Goal: Entertainment & Leisure: Consume media (video, audio)

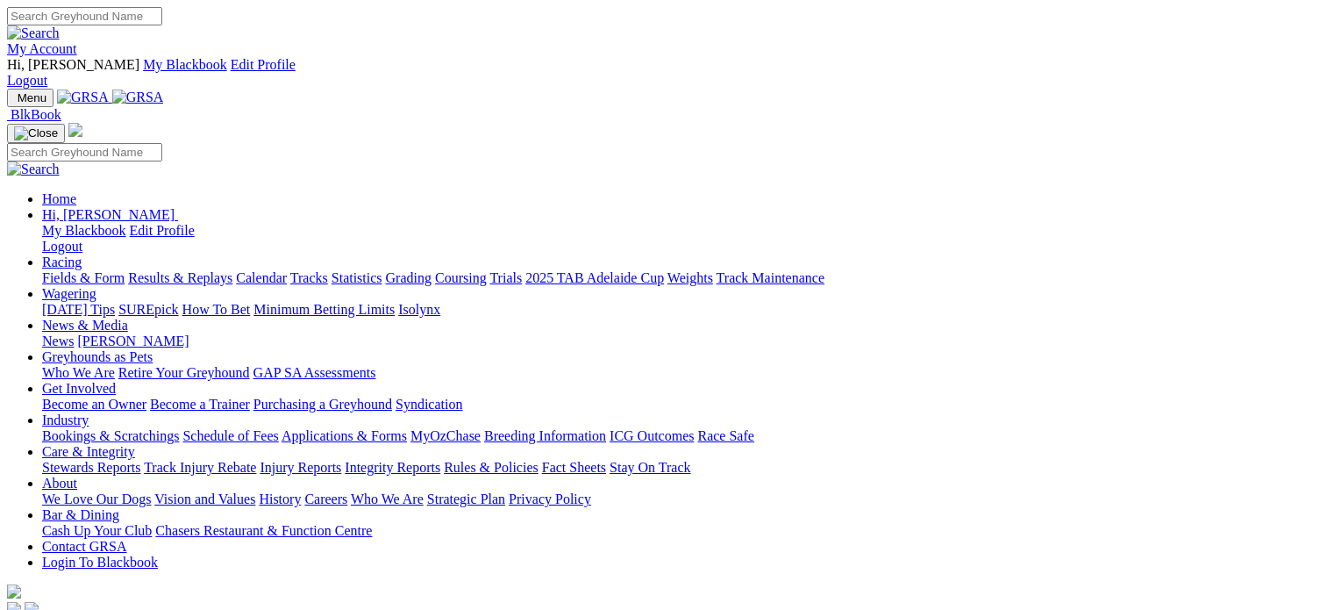
click at [77, 41] on link "My Account" at bounding box center [42, 48] width 70 height 15
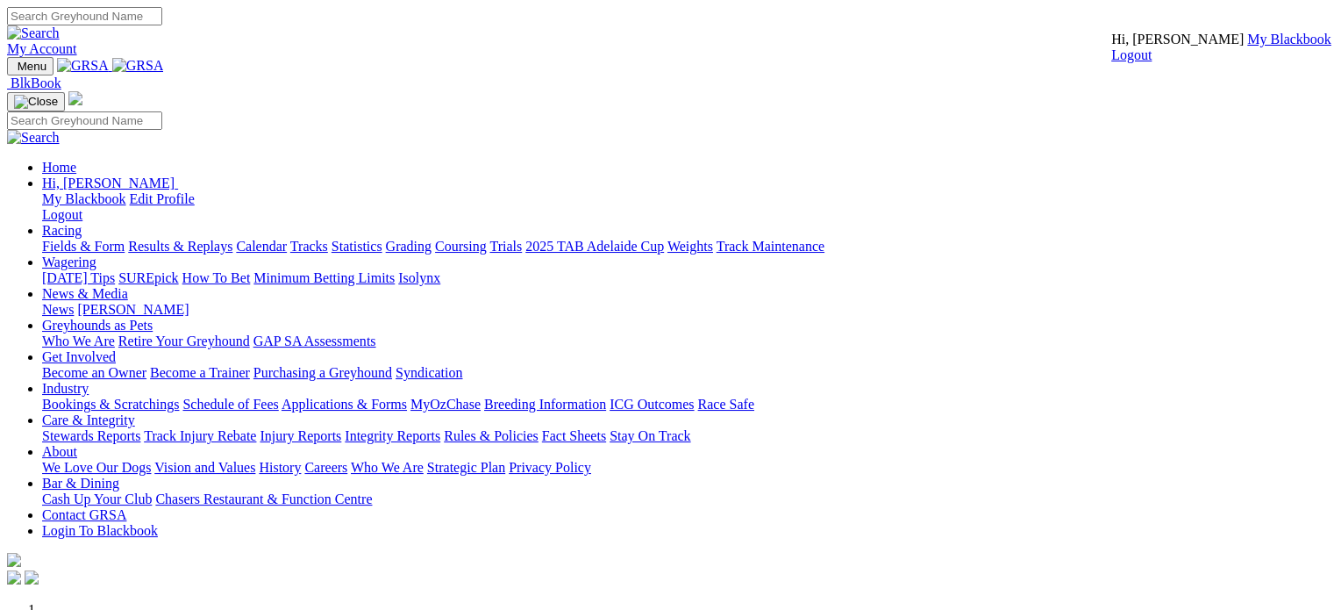
click at [77, 41] on link "My Account" at bounding box center [42, 48] width 70 height 15
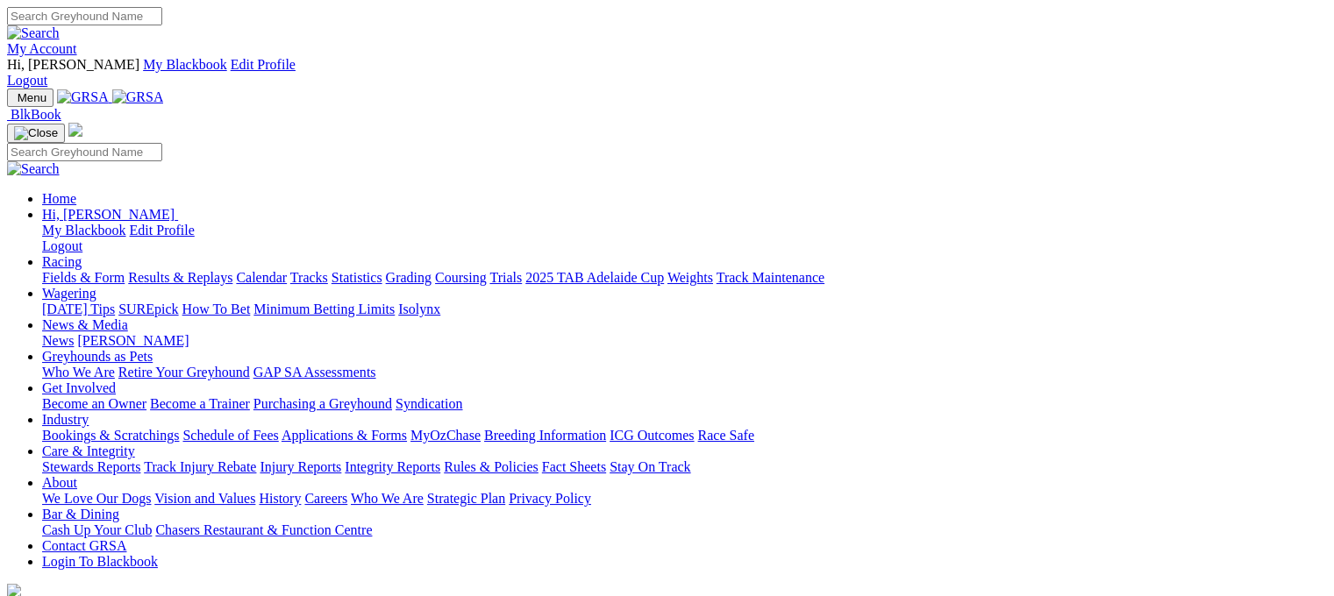
click at [82, 254] on link "Racing" at bounding box center [61, 261] width 39 height 15
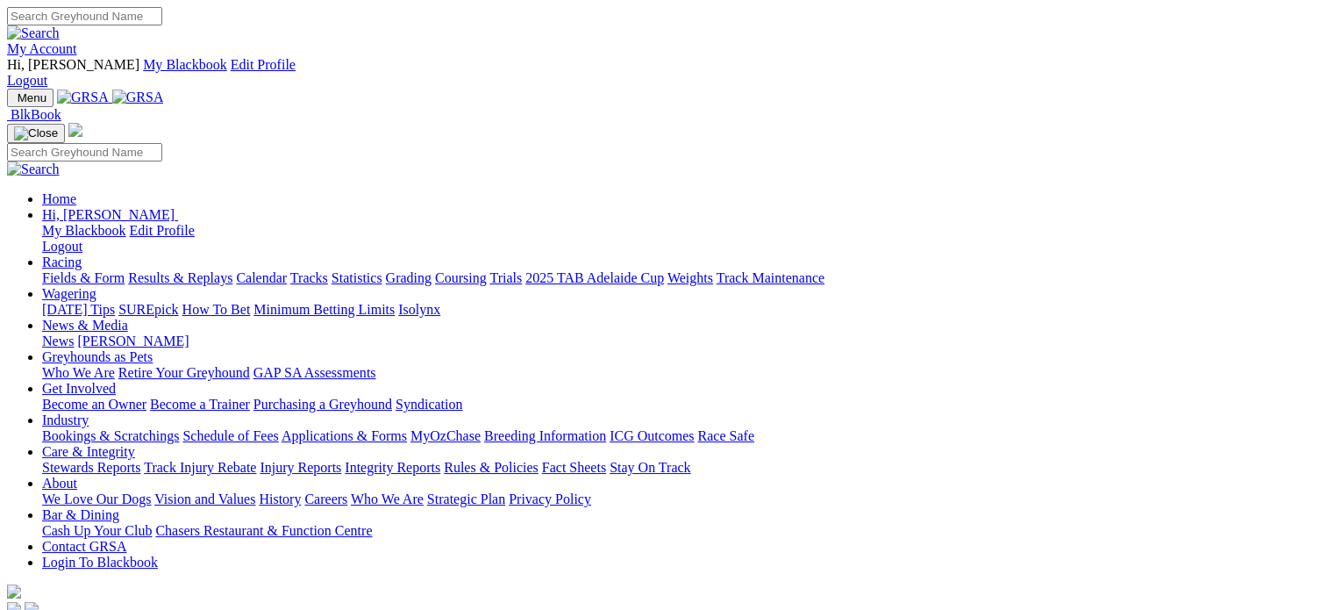
click at [82, 254] on link "Racing" at bounding box center [61, 261] width 39 height 15
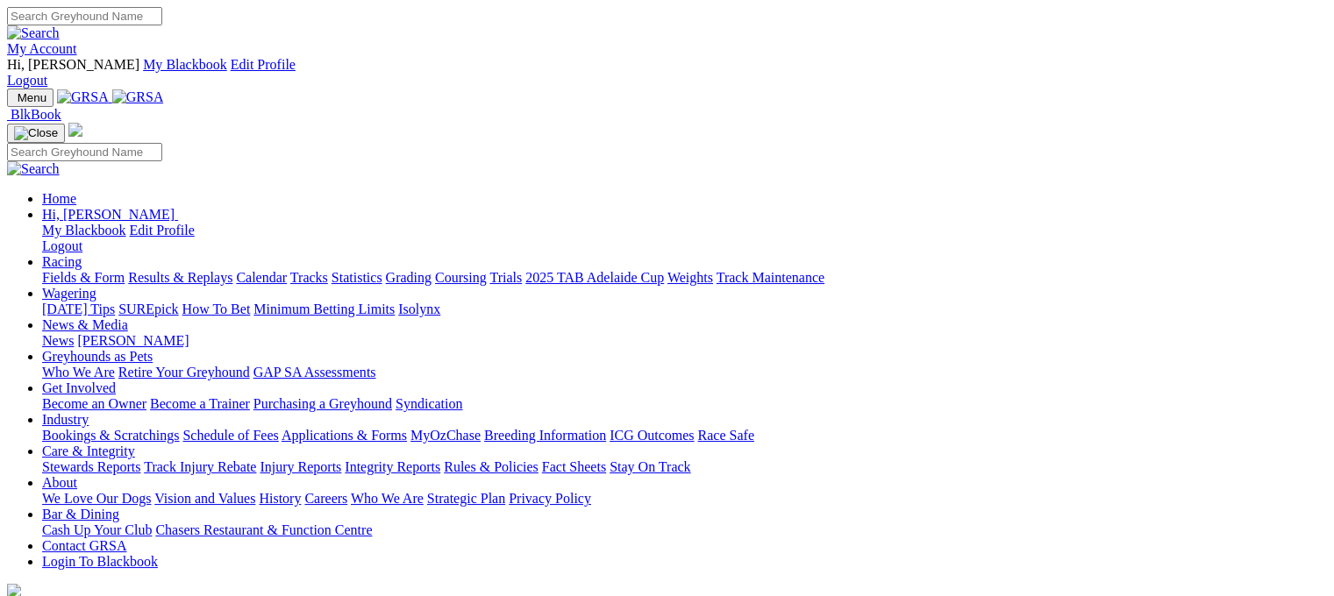
click at [219, 270] on link "Results & Replays" at bounding box center [180, 277] width 104 height 15
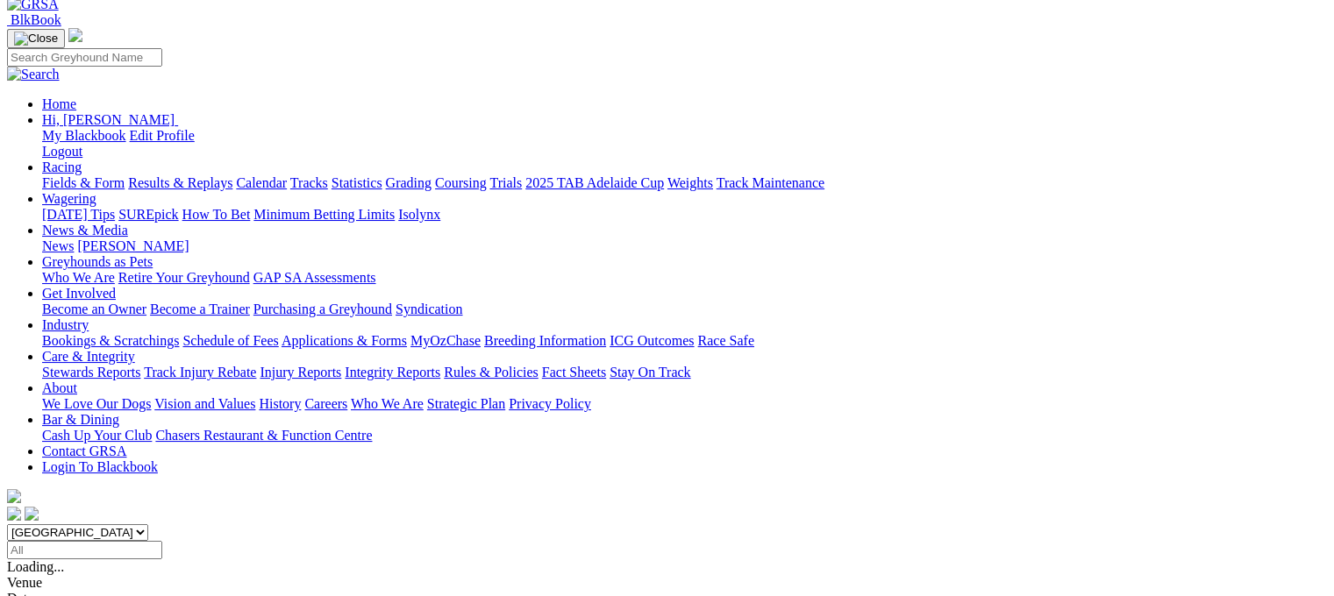
scroll to position [88, 0]
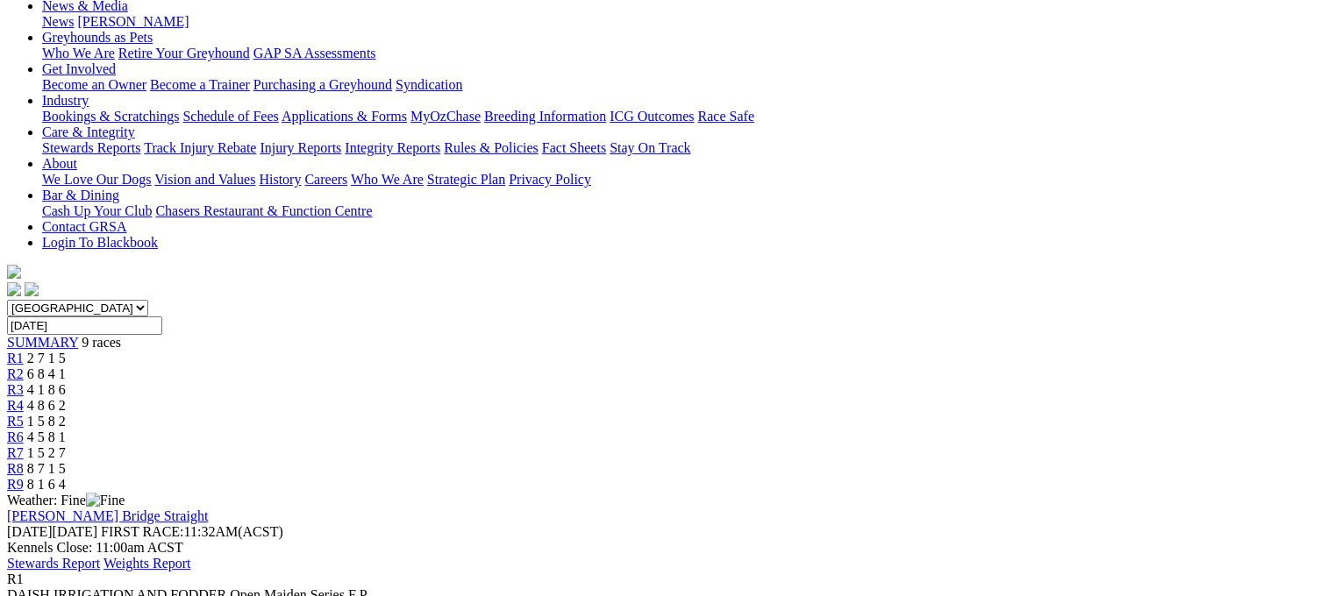
scroll to position [439, 0]
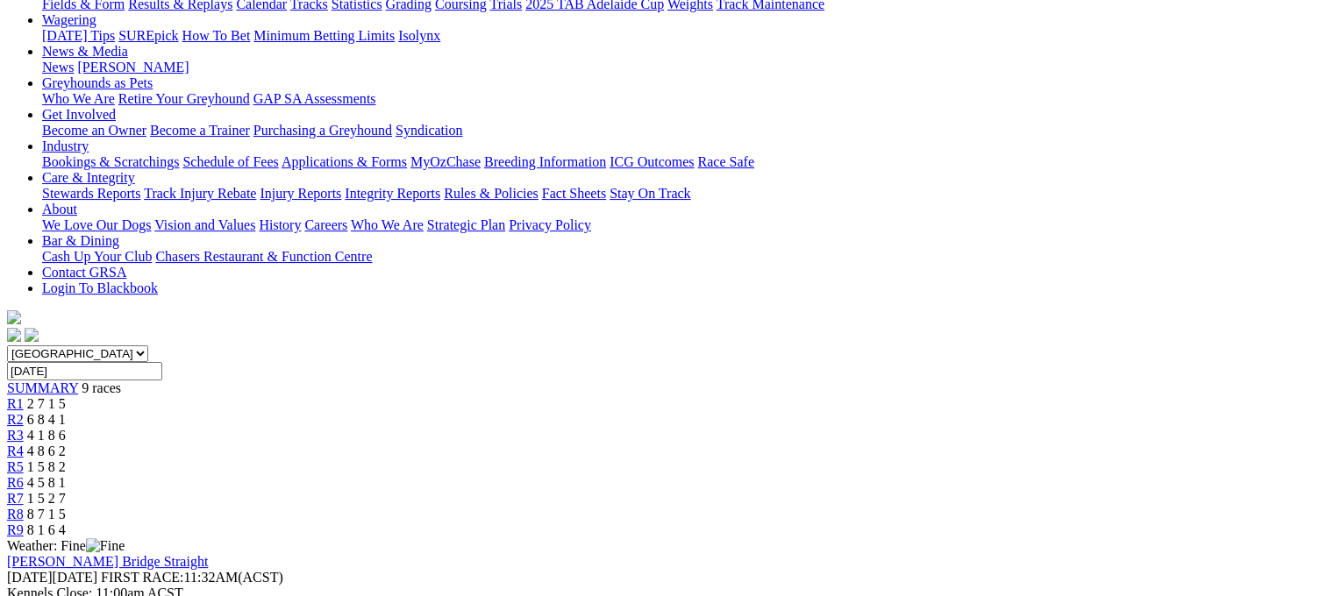
scroll to position [0, 0]
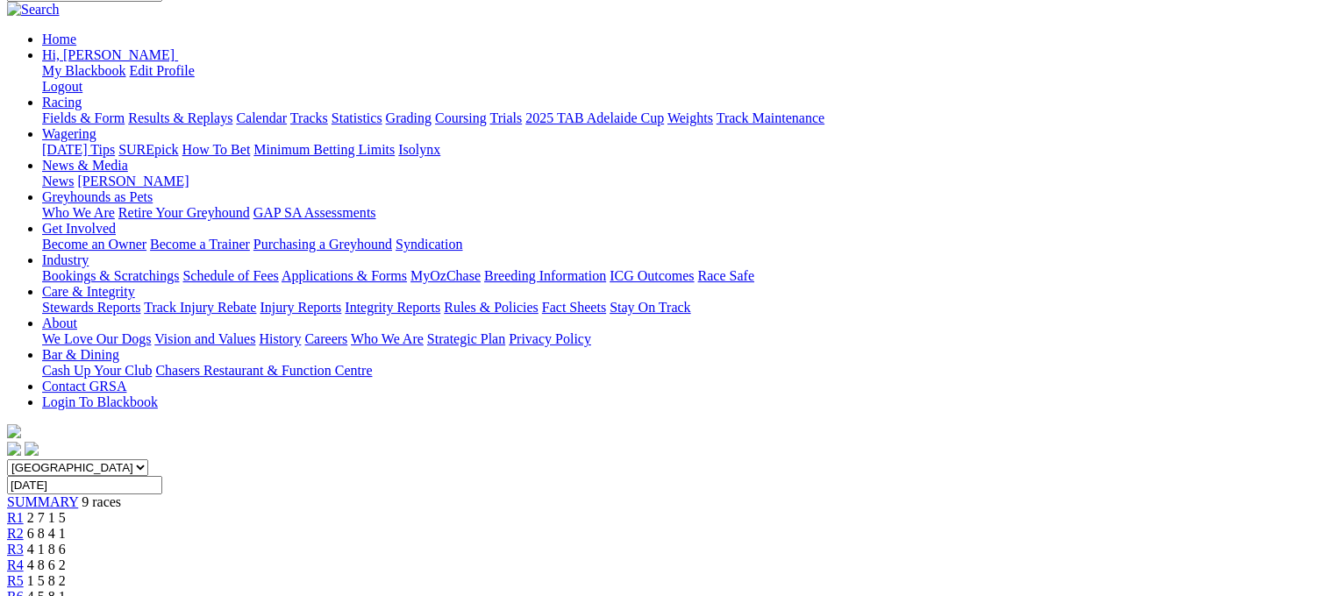
scroll to position [0, 0]
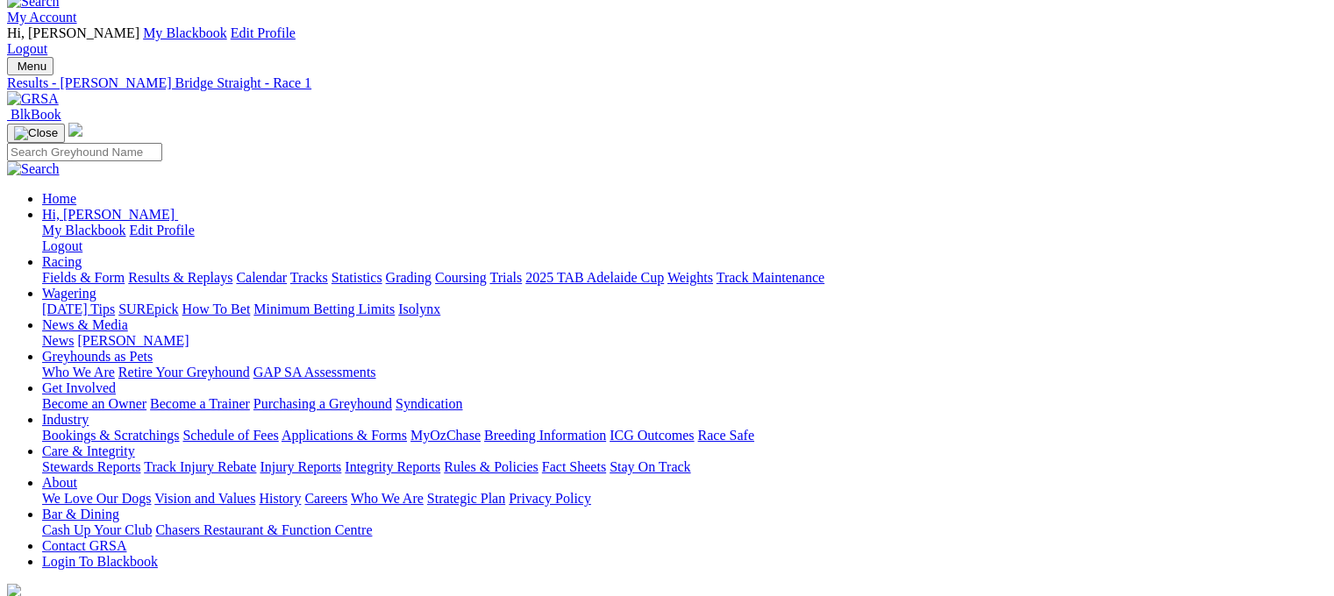
scroll to position [88, 0]
